Goal: Transaction & Acquisition: Purchase product/service

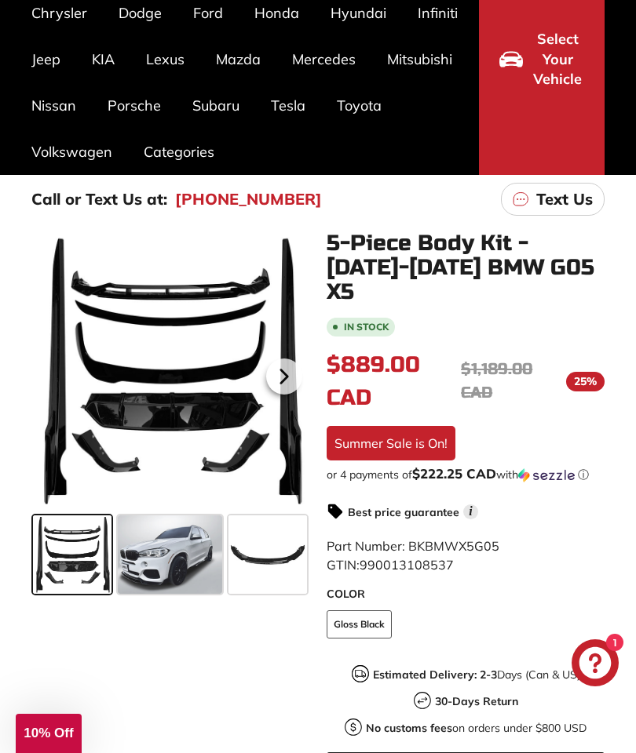
scroll to position [184, 0]
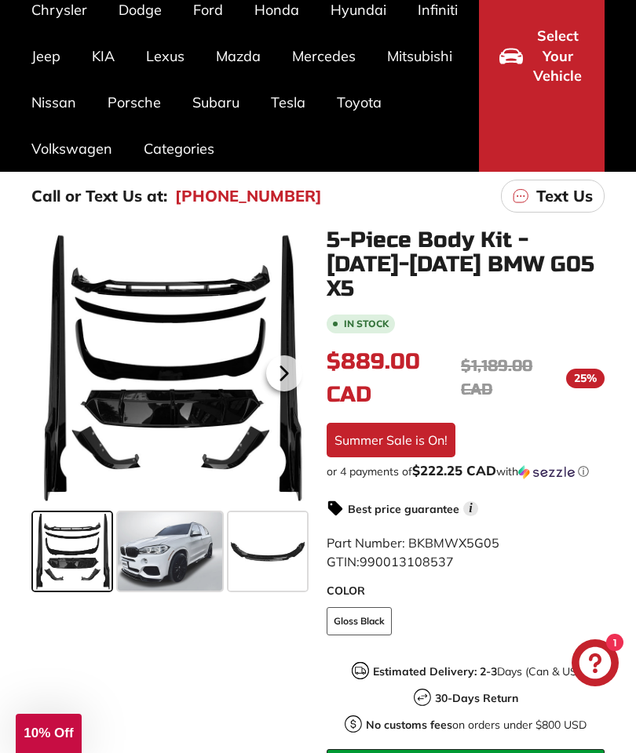
click at [185, 544] on span at bounding box center [170, 551] width 104 height 78
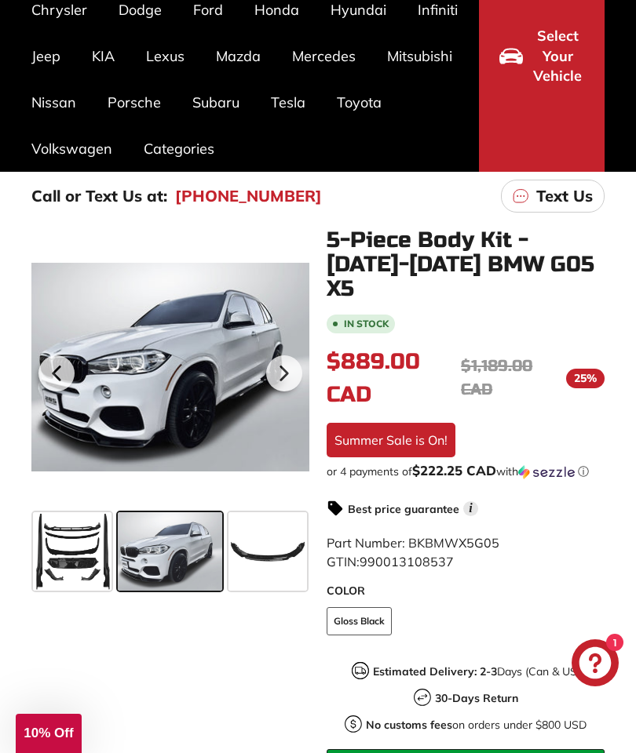
click at [286, 370] on icon at bounding box center [284, 374] width 36 height 36
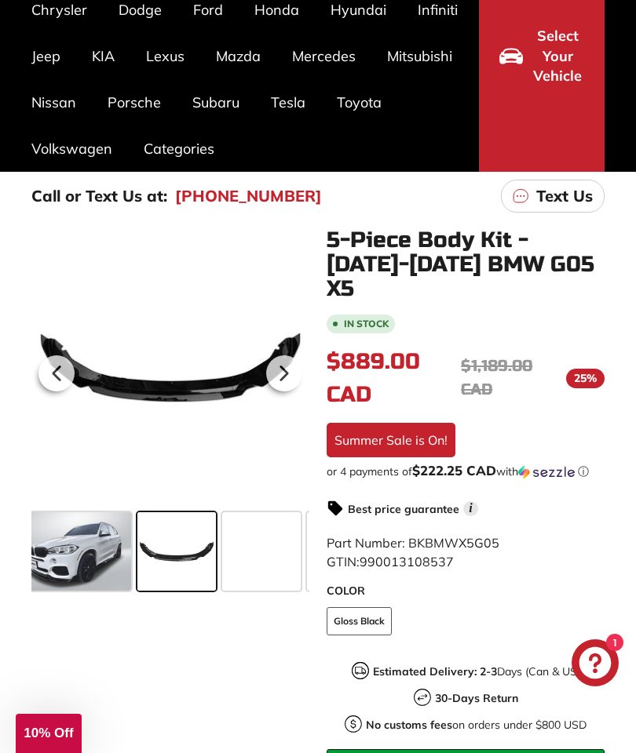
scroll to position [0, 97]
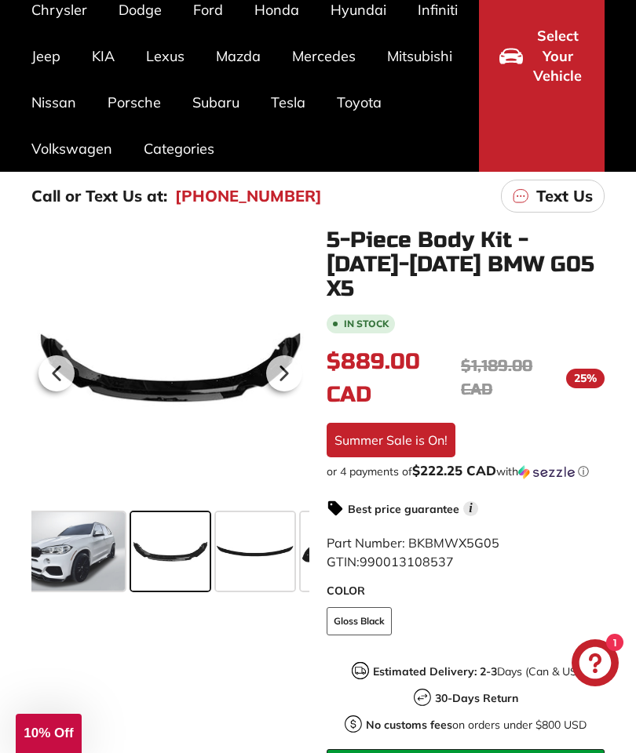
click at [286, 373] on icon at bounding box center [284, 373] width 6 height 13
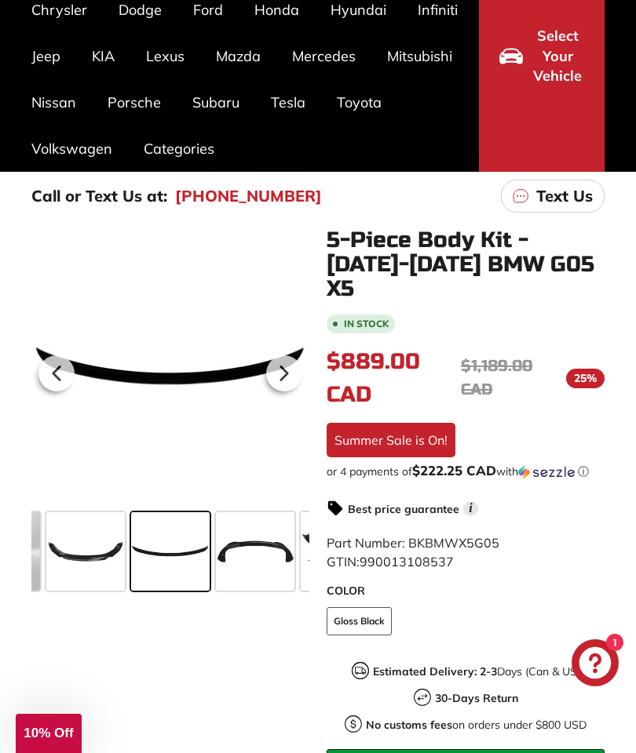
click at [292, 370] on icon at bounding box center [284, 374] width 36 height 36
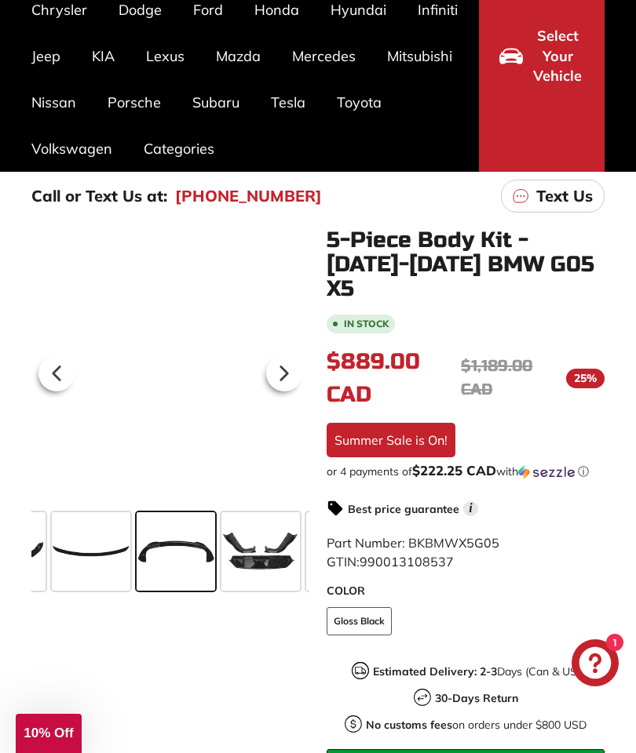
scroll to position [0, 267]
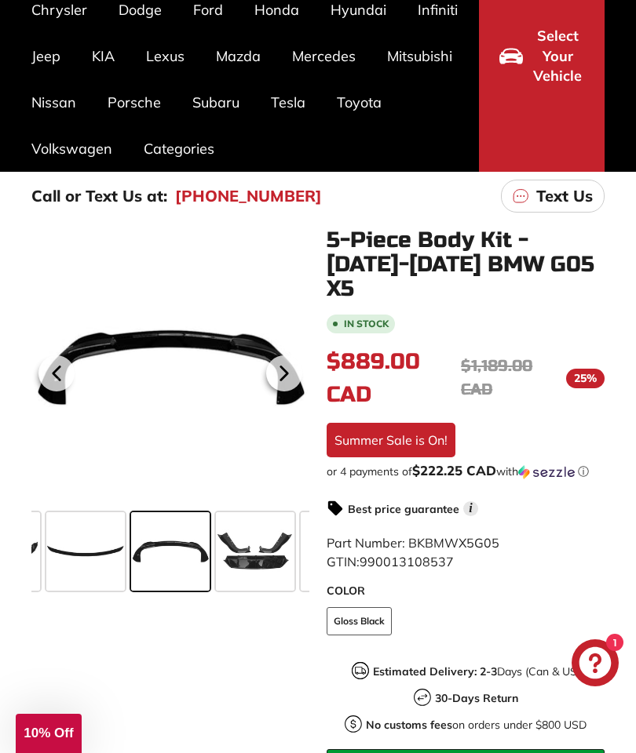
click at [286, 371] on icon at bounding box center [284, 373] width 6 height 13
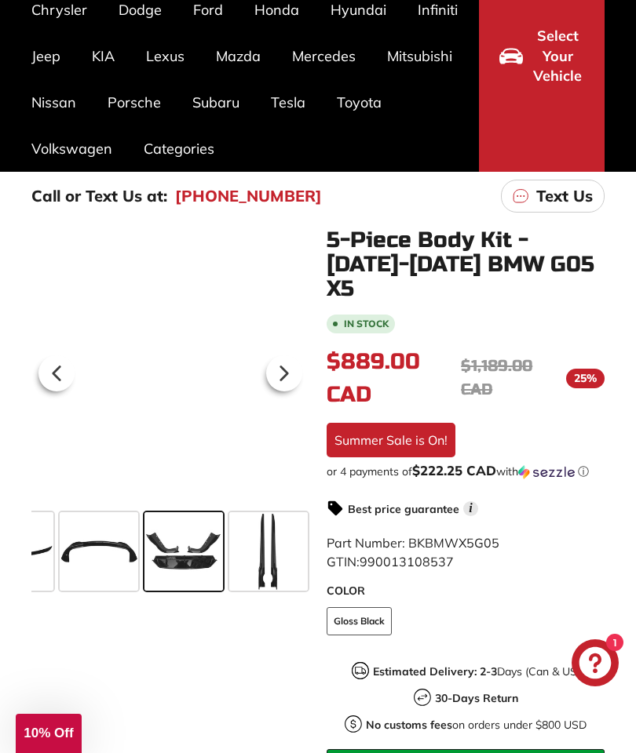
scroll to position [0, 352]
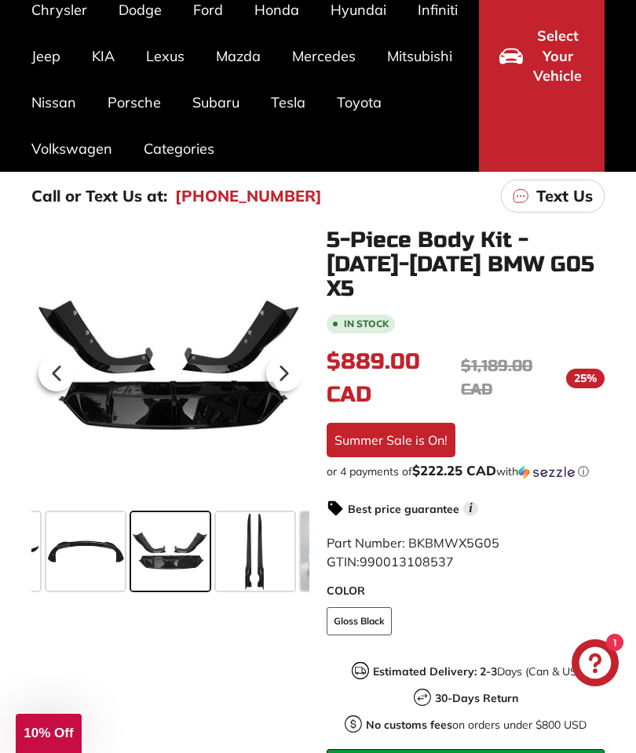
click at [288, 370] on icon at bounding box center [284, 374] width 36 height 36
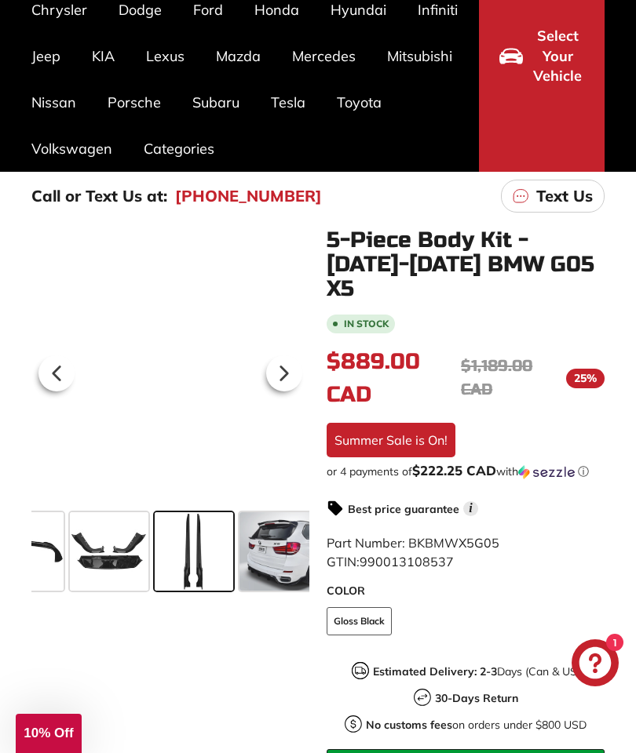
scroll to position [0, 436]
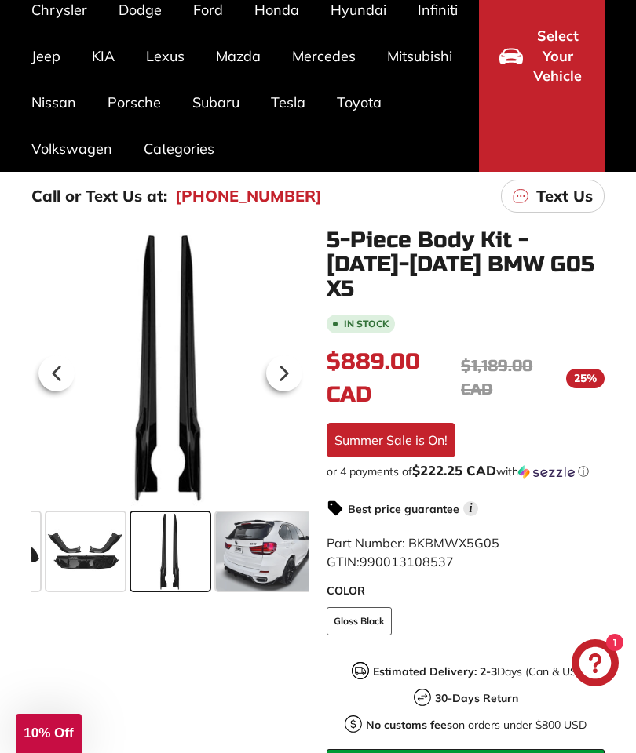
click at [290, 373] on icon at bounding box center [284, 374] width 36 height 36
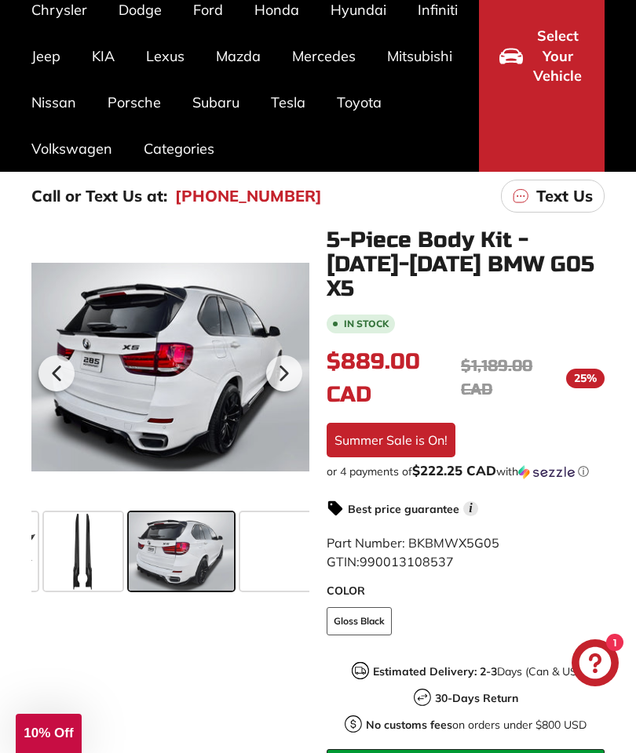
scroll to position [0, 534]
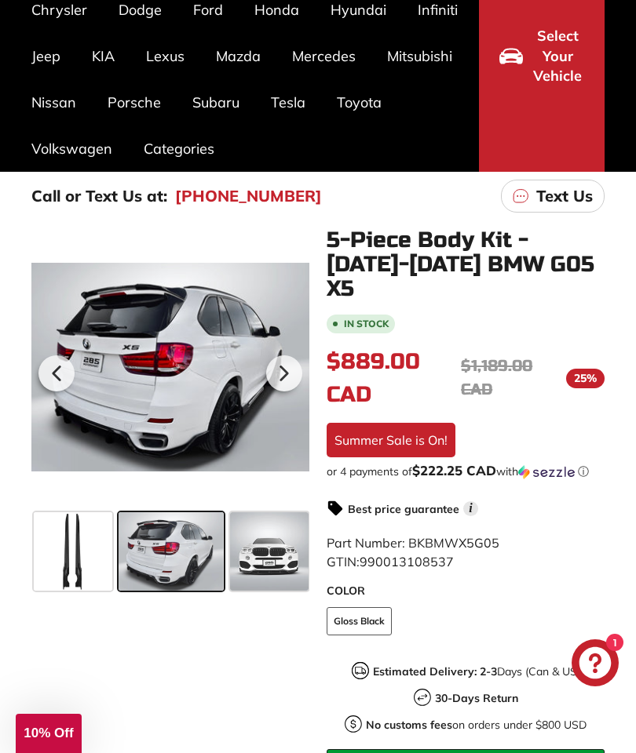
click at [288, 370] on icon at bounding box center [284, 374] width 36 height 36
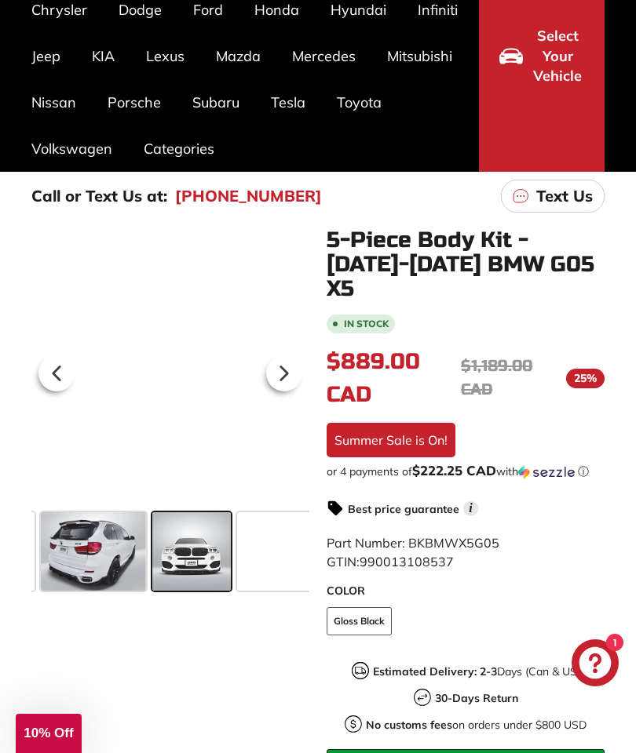
scroll to position [0, 633]
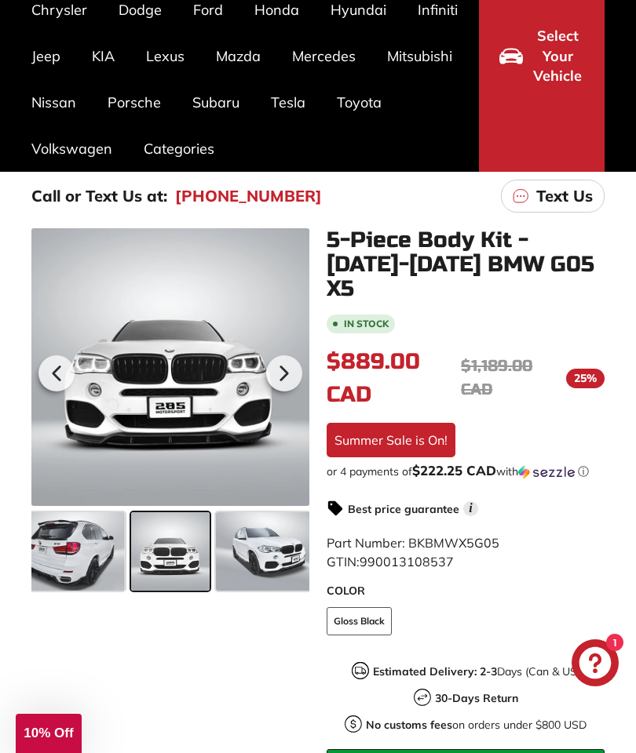
click at [283, 371] on icon at bounding box center [284, 373] width 6 height 13
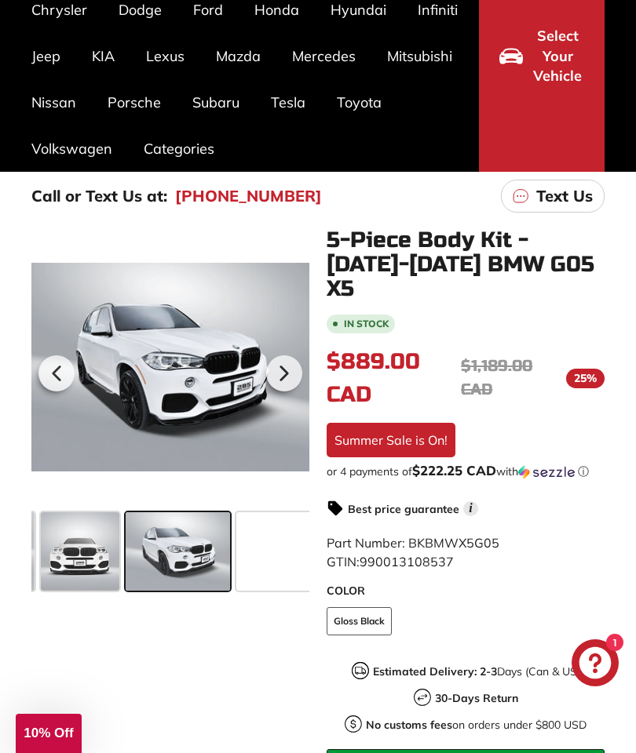
scroll to position [0, 730]
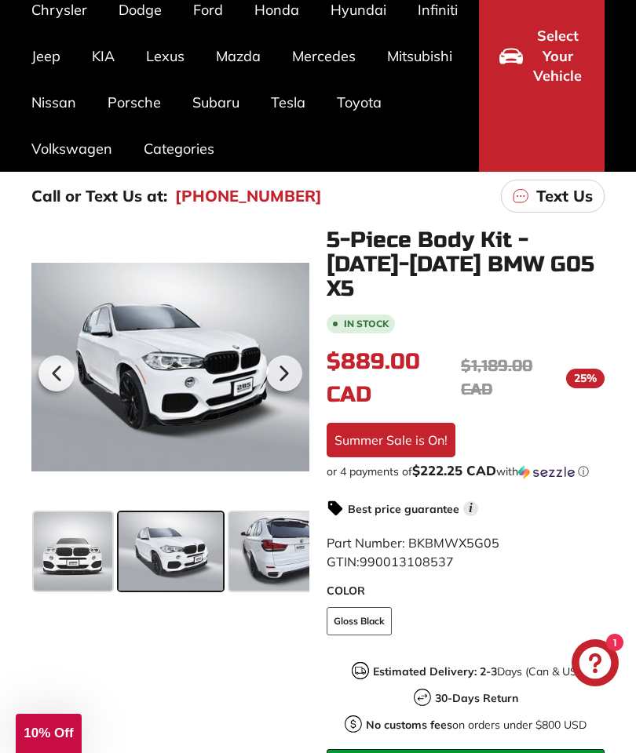
click at [288, 374] on icon at bounding box center [284, 374] width 36 height 36
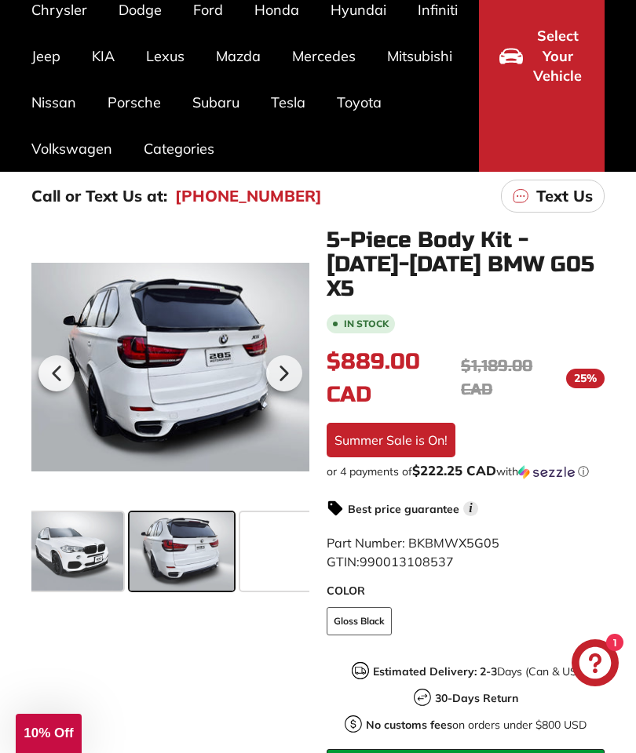
scroll to position [0, 841]
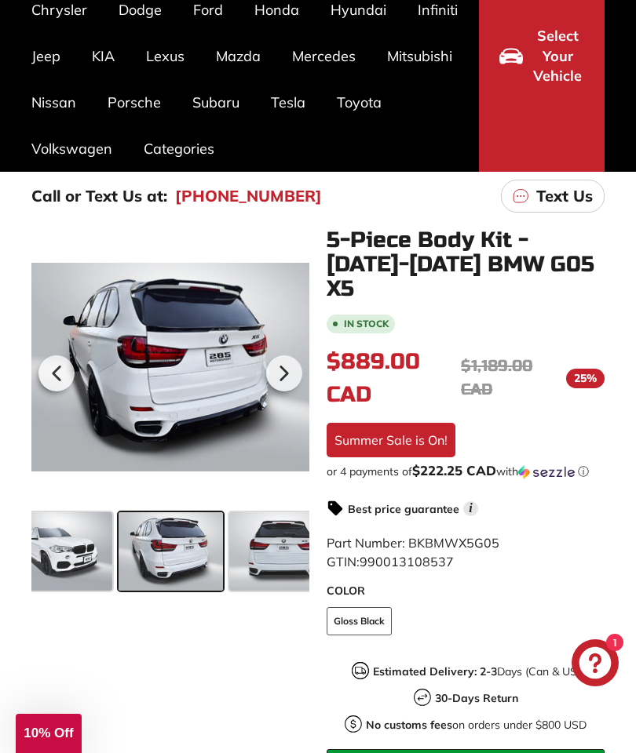
click at [282, 368] on icon at bounding box center [284, 373] width 6 height 13
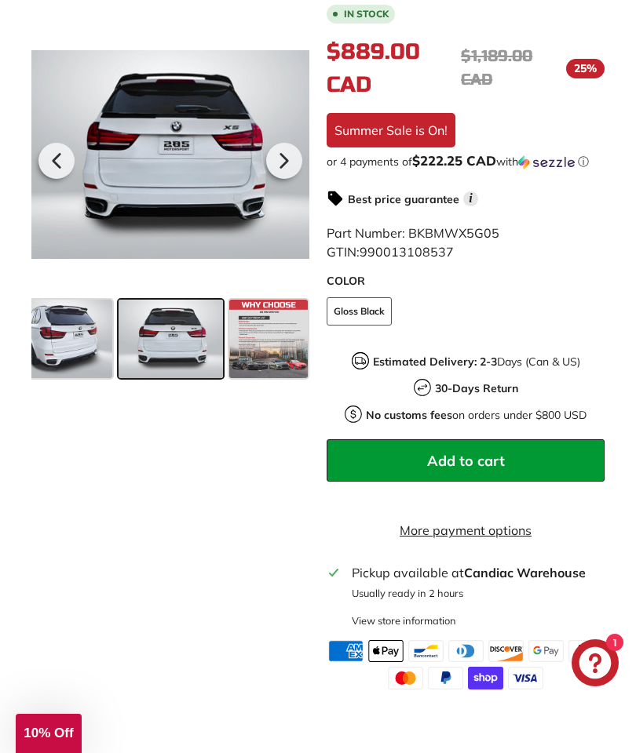
scroll to position [482, 0]
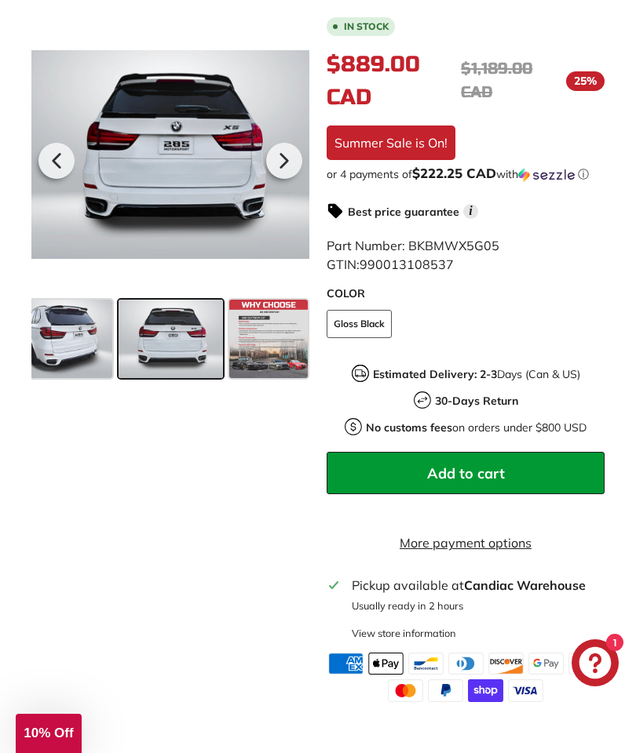
click at [557, 452] on button "Add to cart" at bounding box center [465, 473] width 278 height 42
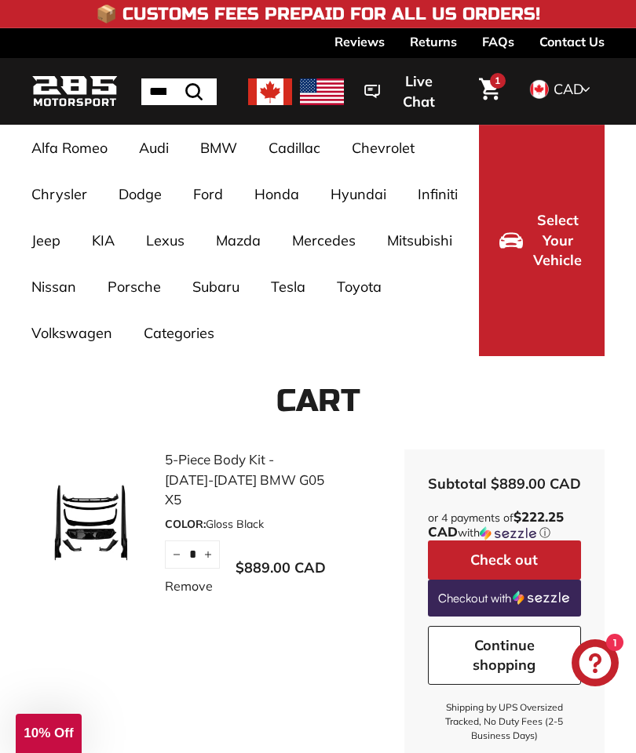
click at [494, 82] on span "1" at bounding box center [496, 81] width 5 height 12
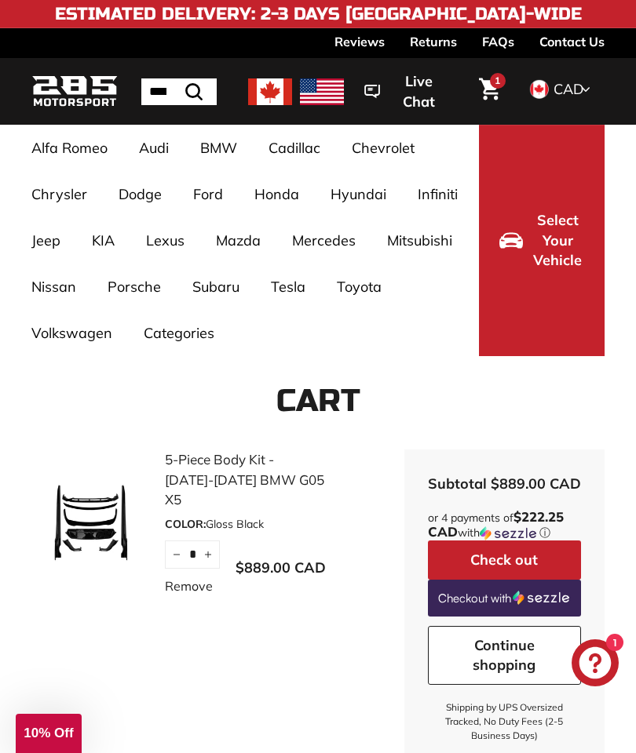
click at [331, 92] on img at bounding box center [322, 91] width 44 height 27
